Goal: Transaction & Acquisition: Purchase product/service

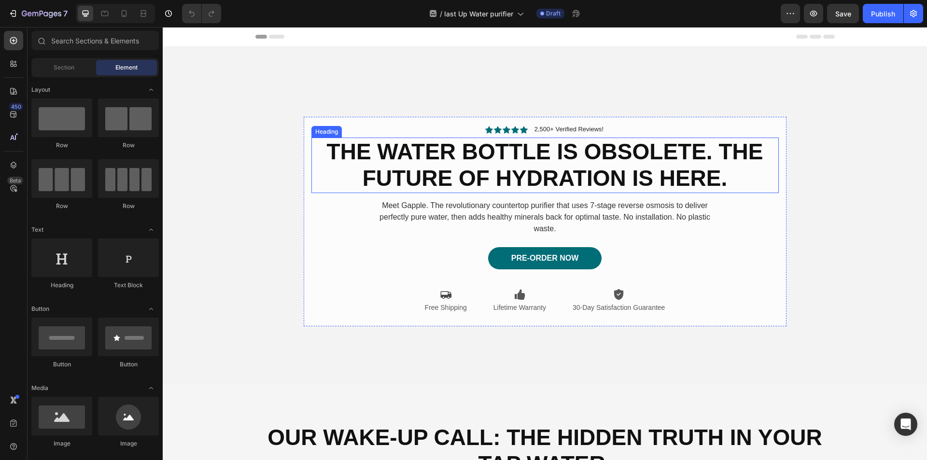
click at [490, 156] on h2 "The Water Bottle is Obsolete. The Future of Hydration is Here." at bounding box center [544, 165] width 467 height 55
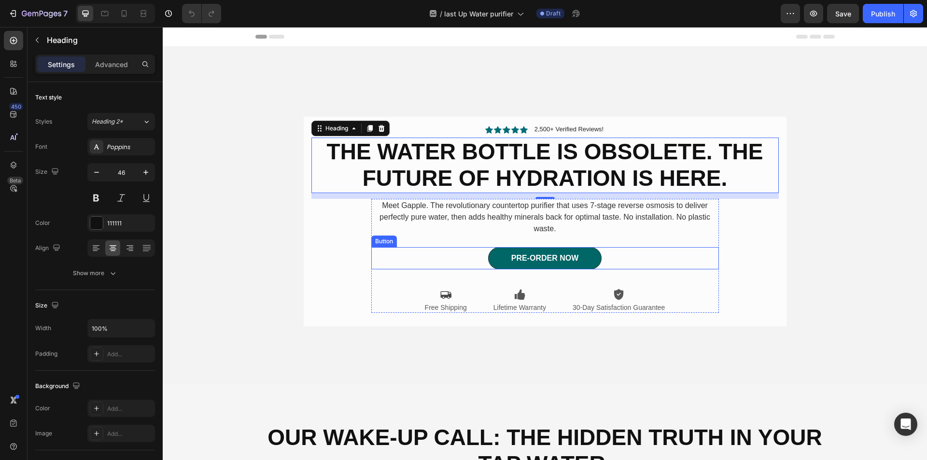
click at [586, 259] on link "PRE-ORDER NOW" at bounding box center [545, 258] width 114 height 22
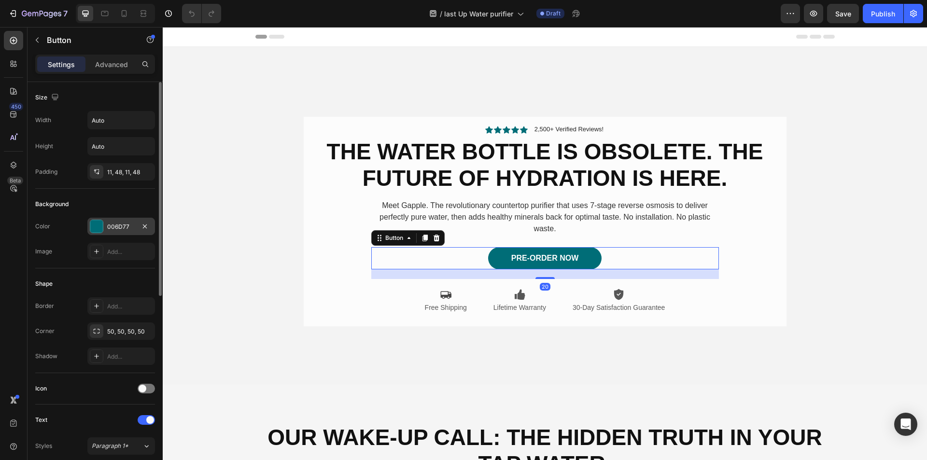
click at [101, 224] on div at bounding box center [96, 226] width 13 height 13
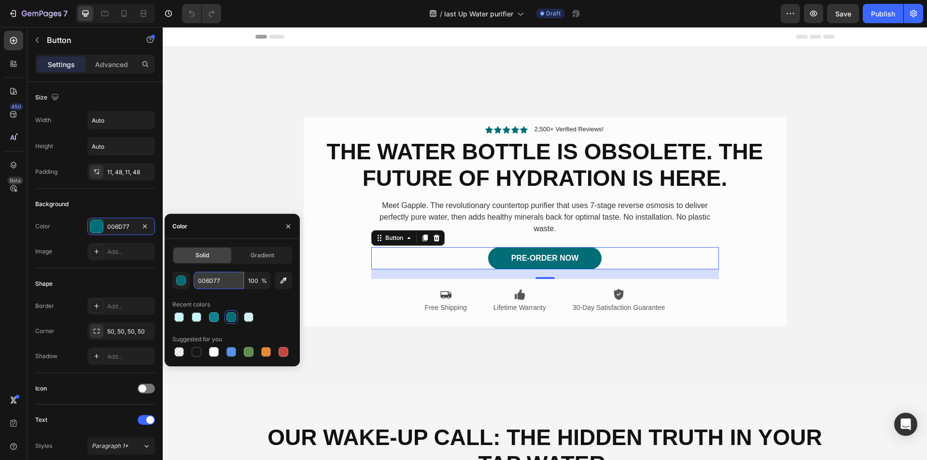
click at [195, 281] on input "006D77" at bounding box center [219, 280] width 50 height 17
click at [175, 281] on button "button" at bounding box center [180, 280] width 17 height 17
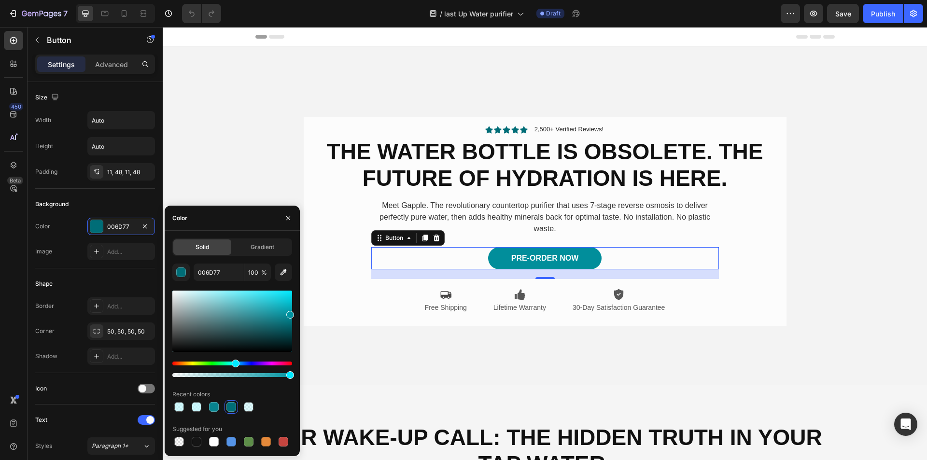
drag, startPoint x: 289, startPoint y: 322, endPoint x: 292, endPoint y: 310, distance: 11.5
click at [292, 312] on div at bounding box center [290, 315] width 8 height 8
drag, startPoint x: 292, startPoint y: 310, endPoint x: 291, endPoint y: 306, distance: 4.9
click at [291, 306] on div at bounding box center [290, 308] width 8 height 8
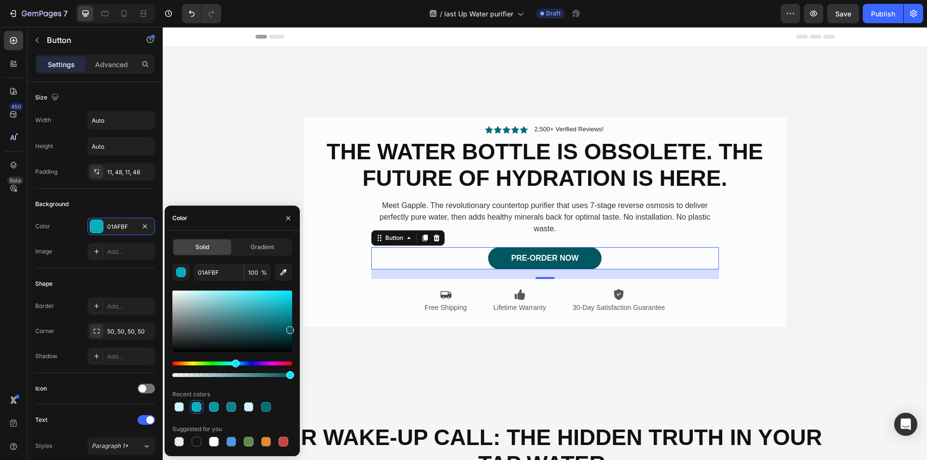
click at [291, 328] on div at bounding box center [232, 321] width 120 height 61
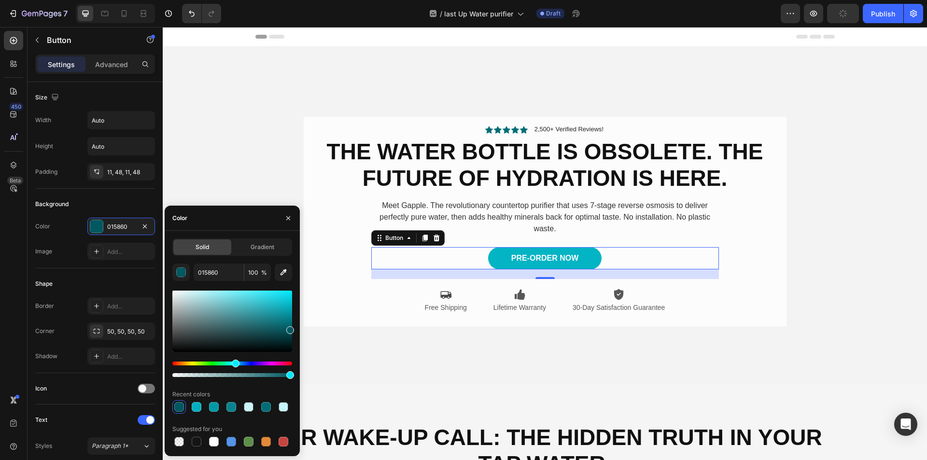
click at [291, 305] on div at bounding box center [232, 321] width 120 height 61
drag, startPoint x: 291, startPoint y: 305, endPoint x: 296, endPoint y: 303, distance: 6.1
click at [296, 303] on div "Solid Gradient 015860 100 % Recent colors Suggested for you" at bounding box center [232, 343] width 135 height 210
type input "00BBCC"
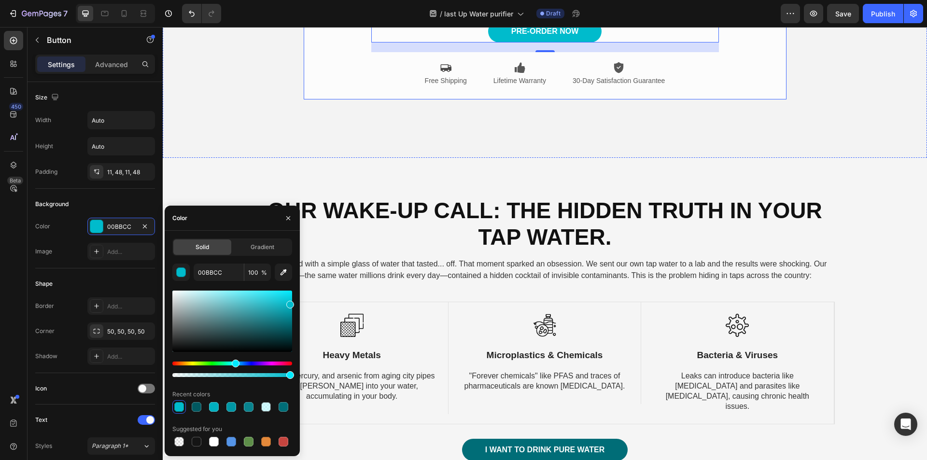
scroll to position [338, 0]
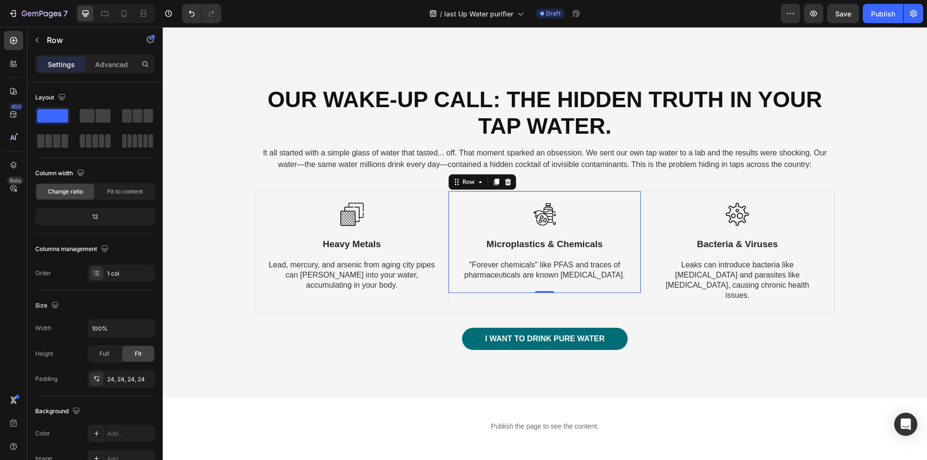
click at [455, 266] on div "Image Microplastics & Chemicals Text Block "Forever chemicals" like PFAS and tr…" at bounding box center [544, 241] width 193 height 101
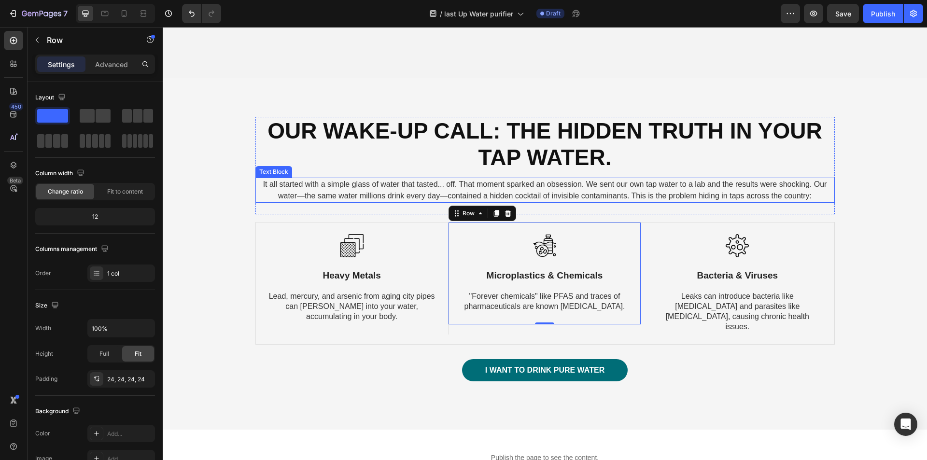
scroll to position [290, 0]
